Goal: Task Accomplishment & Management: Use online tool/utility

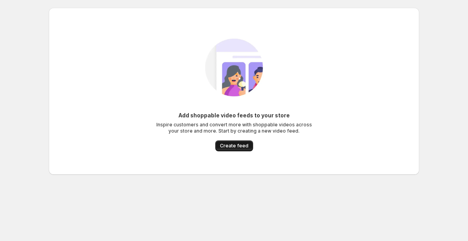
click at [246, 144] on span "Create feed" at bounding box center [234, 146] width 28 height 6
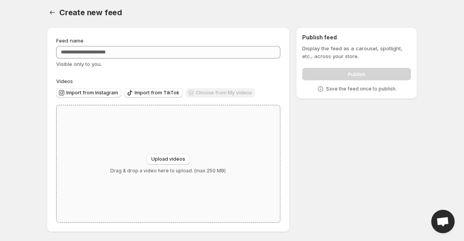
scroll to position [3, 0]
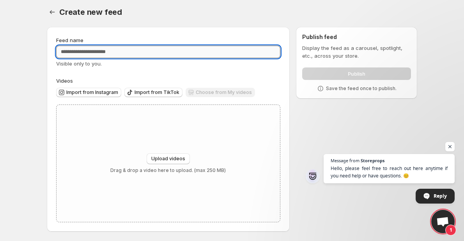
click at [98, 50] on input "Feed name" at bounding box center [168, 52] width 224 height 12
click at [135, 75] on div "Feed name Visible only to you. Videos Import from Instagram Import from TikTok …" at bounding box center [168, 129] width 224 height 186
click at [126, 51] on input "Feed name" at bounding box center [168, 52] width 224 height 12
click at [136, 69] on div "Feed name Visible only to you. Videos Import from Instagram Import from TikTok …" at bounding box center [168, 129] width 224 height 186
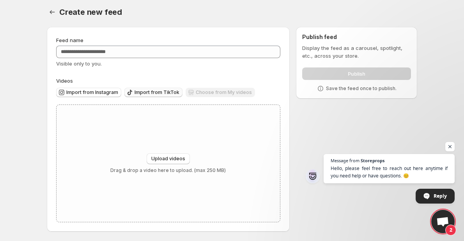
click at [148, 96] on button "Import from TikTok" at bounding box center [153, 92] width 58 height 9
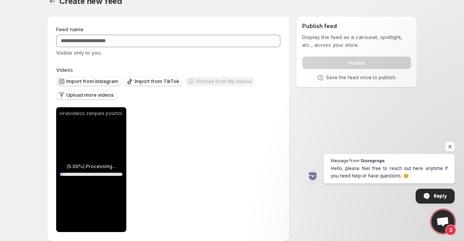
scroll to position [24, 0]
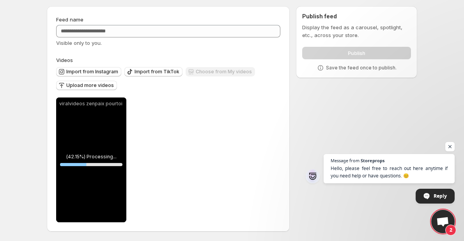
click at [133, 77] on div "Import from TikTok" at bounding box center [153, 72] width 58 height 11
click at [133, 75] on button "Import from TikTok" at bounding box center [153, 71] width 58 height 9
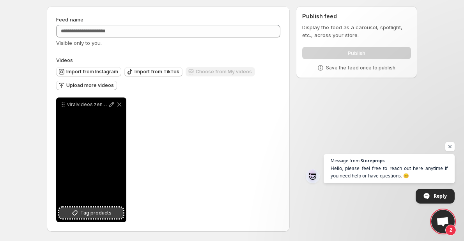
click at [104, 211] on span "Tag products" at bounding box center [95, 213] width 31 height 8
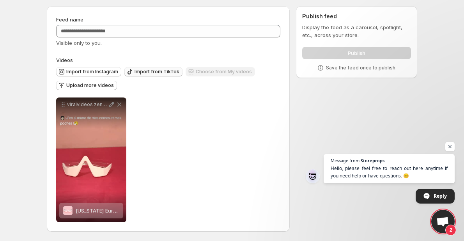
click at [130, 72] on icon "button" at bounding box center [130, 72] width 8 height 8
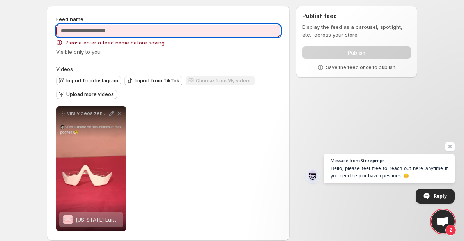
click at [142, 33] on input "Feed name" at bounding box center [168, 31] width 224 height 12
type input "*"
click at [152, 34] on input "**********" at bounding box center [168, 31] width 224 height 12
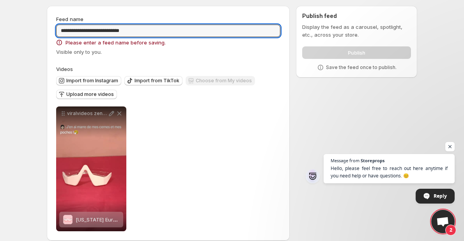
type input "**********"
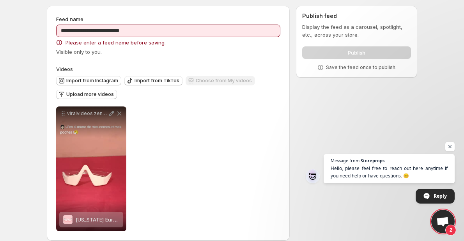
scroll to position [0, 0]
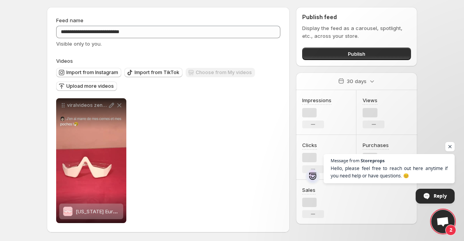
scroll to position [24, 0]
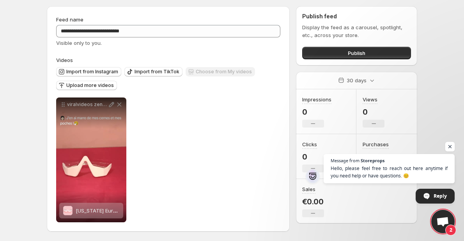
click at [455, 144] on span "Open chat" at bounding box center [451, 147] width 10 height 10
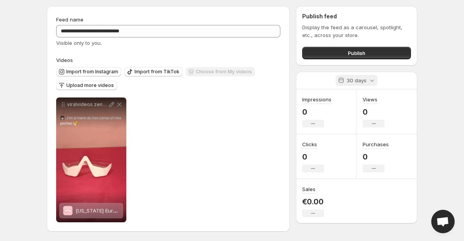
click at [370, 78] on icon at bounding box center [372, 80] width 8 height 8
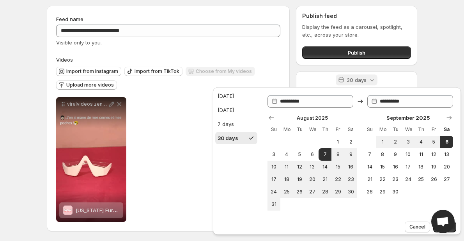
click at [370, 78] on icon at bounding box center [372, 80] width 8 height 8
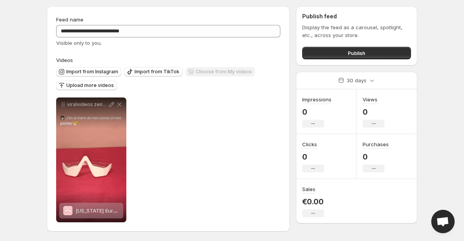
click at [82, 77] on div "Import from Instagram Import from TikTok Choose from My videos Upload more vide…" at bounding box center [167, 77] width 228 height 27
click at [85, 82] on button "Upload more videos" at bounding box center [86, 85] width 61 height 9
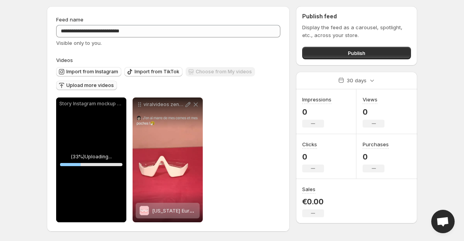
click at [235, 137] on div "**********" at bounding box center [168, 160] width 224 height 125
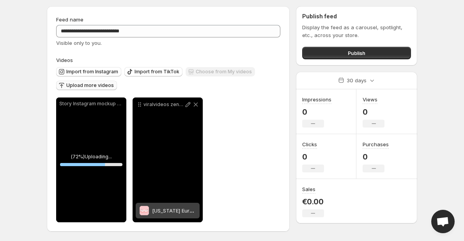
click at [157, 155] on div "viralvideos zenpaix pourtoi" at bounding box center [168, 160] width 70 height 125
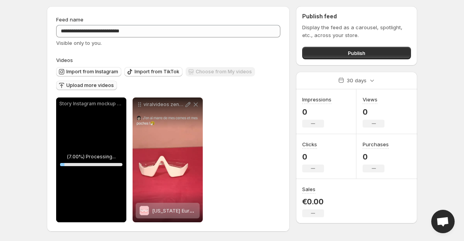
click at [107, 88] on span "Upload more videos" at bounding box center [90, 85] width 48 height 6
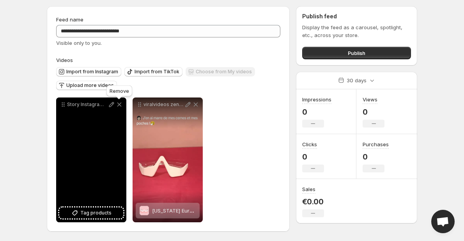
click at [120, 105] on icon at bounding box center [120, 105] width 8 height 8
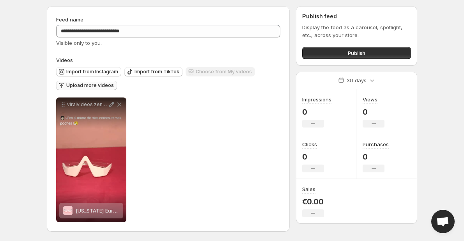
click at [96, 87] on span "Upload more videos" at bounding box center [90, 85] width 48 height 6
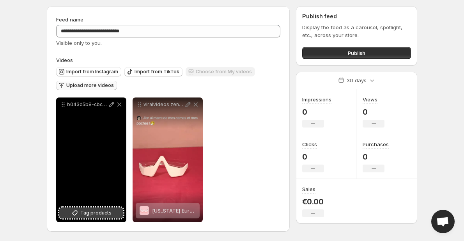
click at [89, 215] on span "Tag products" at bounding box center [95, 213] width 31 height 8
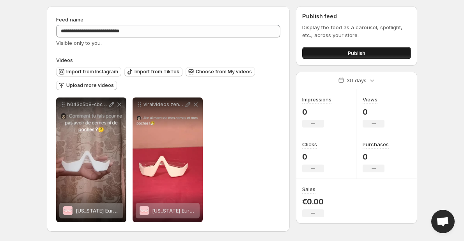
click at [362, 53] on span "Publish" at bounding box center [357, 53] width 18 height 8
